Goal: Use online tool/utility: Utilize a website feature to perform a specific function

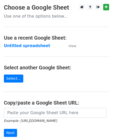
click at [46, 108] on input "url" at bounding box center [55, 113] width 103 height 10
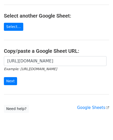
scroll to position [0, 124]
type input "[URL][DOMAIN_NAME]"
click at [4, 77] on input "Next" at bounding box center [10, 81] width 13 height 8
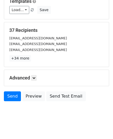
scroll to position [61, 0]
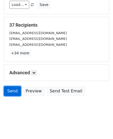
click at [6, 90] on link "Send" at bounding box center [12, 91] width 17 height 10
